Goal: Information Seeking & Learning: Learn about a topic

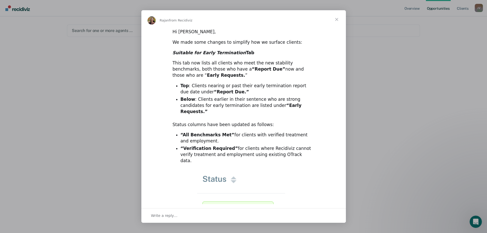
click at [336, 20] on span "Close" at bounding box center [336, 19] width 18 height 18
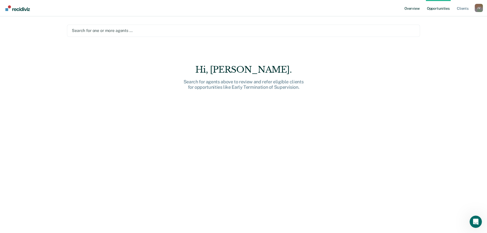
click at [414, 8] on link "Overview" at bounding box center [411, 8] width 17 height 16
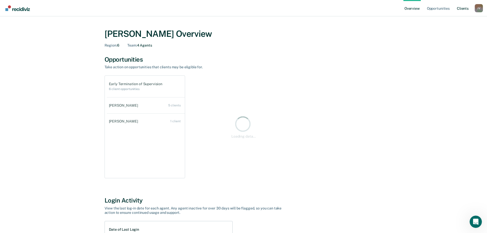
click at [464, 8] on link "Client s" at bounding box center [463, 8] width 14 height 16
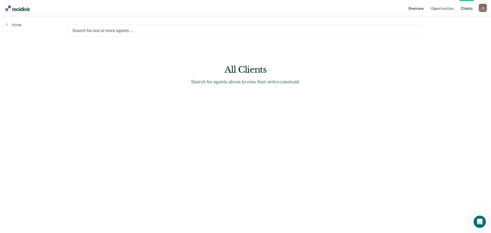
click at [421, 9] on link "Overview" at bounding box center [415, 8] width 17 height 16
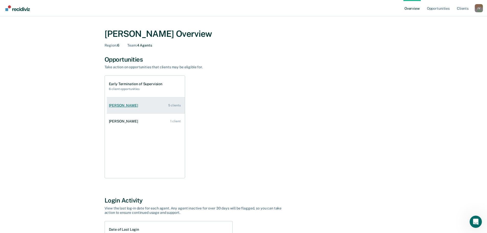
click at [123, 107] on div "[PERSON_NAME]" at bounding box center [124, 105] width 31 height 4
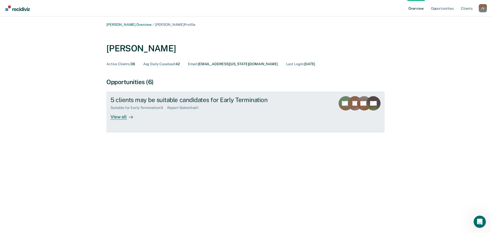
click at [121, 117] on div "View all" at bounding box center [124, 115] width 29 height 10
click at [121, 119] on div "View all" at bounding box center [124, 115] width 29 height 10
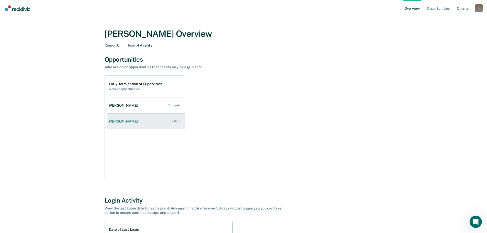
click at [127, 121] on div "[PERSON_NAME]" at bounding box center [124, 121] width 31 height 4
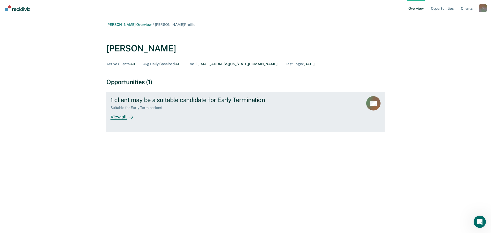
click at [121, 115] on div "View all" at bounding box center [124, 115] width 29 height 10
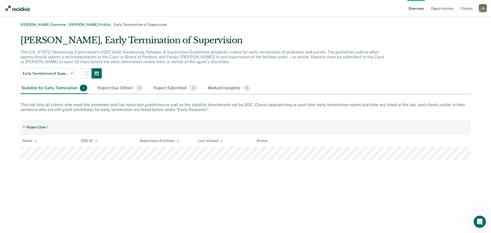
click at [65, 87] on div "Suitable for Early Termination 1" at bounding box center [54, 88] width 68 height 11
click at [131, 86] on div "Report Due (Other) 0" at bounding box center [120, 88] width 48 height 11
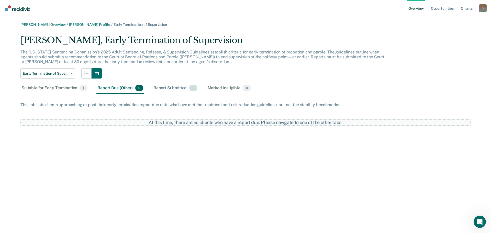
click at [169, 86] on div "Report Submitted 0" at bounding box center [175, 88] width 46 height 11
click at [223, 86] on div "Marked Ineligible 0" at bounding box center [230, 88] width 46 height 11
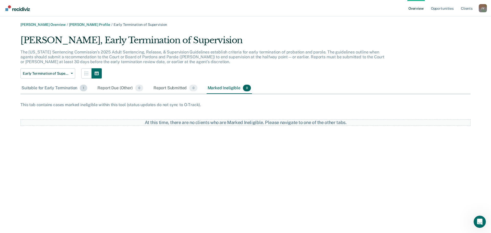
click at [46, 90] on div "Suitable for Early Termination 1" at bounding box center [54, 88] width 68 height 11
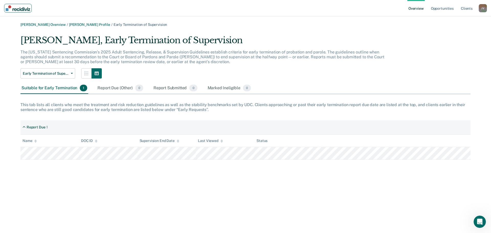
click at [18, 11] on link "Main navigation" at bounding box center [18, 8] width 28 height 9
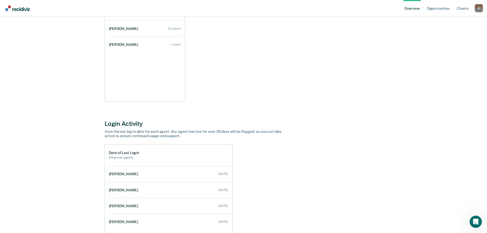
scroll to position [117, 0]
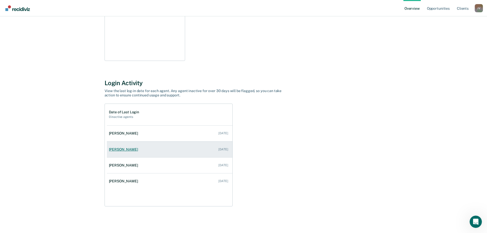
click at [122, 151] on div "[PERSON_NAME]" at bounding box center [124, 149] width 31 height 4
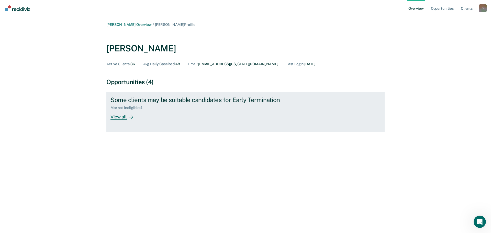
click at [118, 118] on div "View all" at bounding box center [124, 115] width 29 height 10
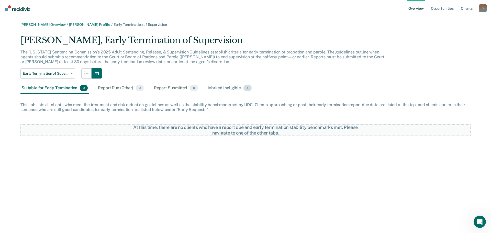
click at [220, 88] on div "Marked Ineligible 4" at bounding box center [230, 88] width 46 height 11
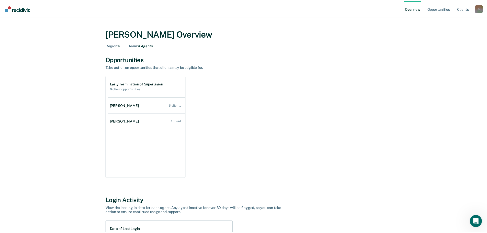
scroll to position [117, 0]
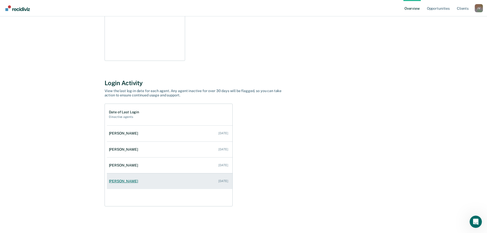
click at [131, 181] on div "[PERSON_NAME]" at bounding box center [124, 181] width 31 height 4
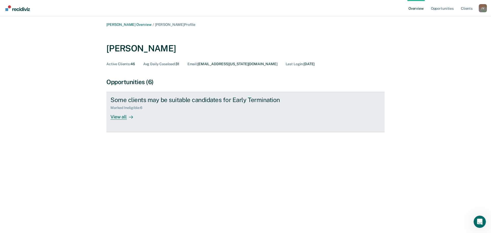
click at [124, 117] on div "View all" at bounding box center [124, 115] width 29 height 10
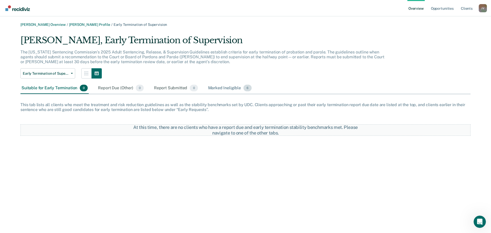
click at [225, 88] on div "Marked Ineligible 6" at bounding box center [230, 88] width 46 height 11
